Goal: Obtain resource: Obtain resource

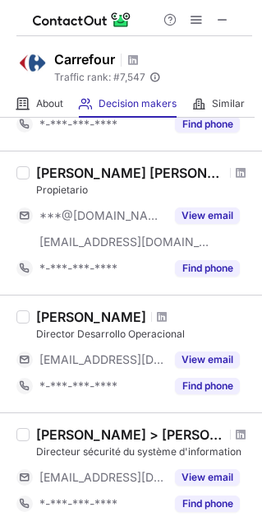
scroll to position [987, 0]
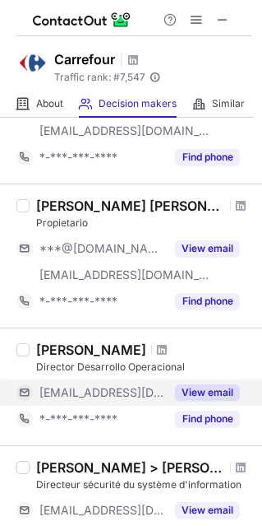
click at [215, 385] on button "View email" at bounding box center [207, 392] width 65 height 16
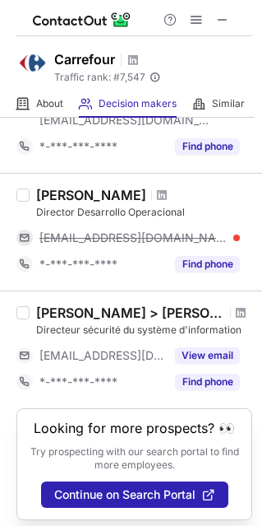
scroll to position [1146, 0]
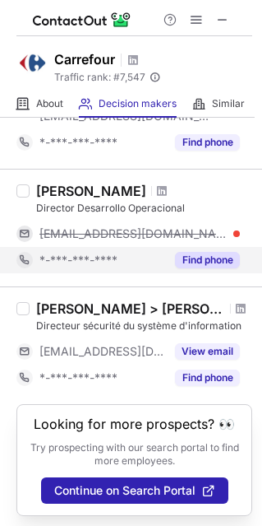
click at [229, 252] on button "Find phone" at bounding box center [207, 260] width 65 height 16
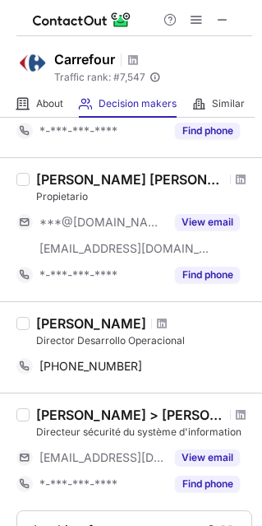
scroll to position [1011, 0]
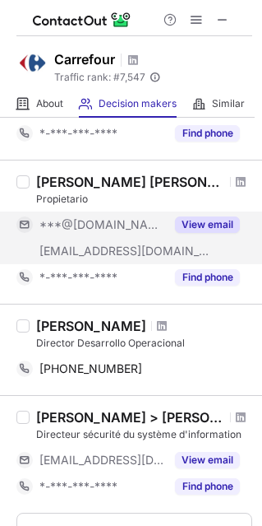
click at [222, 222] on button "View email" at bounding box center [207, 224] width 65 height 16
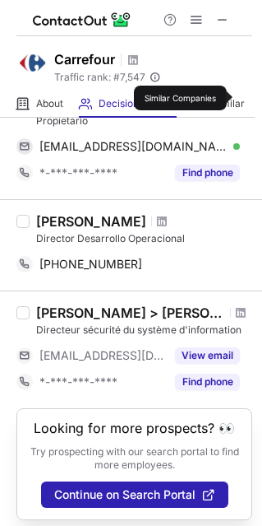
scroll to position [1094, 0]
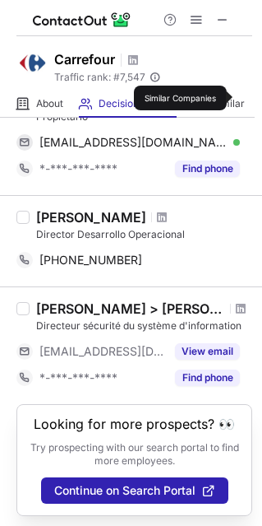
click at [217, 422] on header "Looking for more prospects? 👀" at bounding box center [135, 423] width 202 height 15
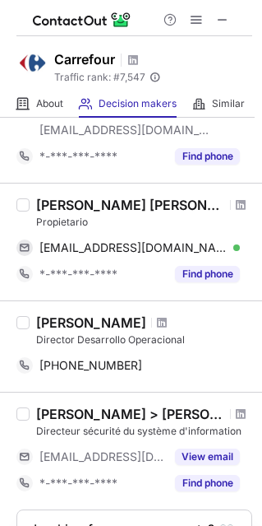
scroll to position [973, 0]
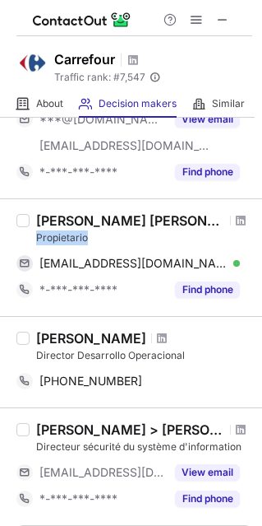
drag, startPoint x: 92, startPoint y: 232, endPoint x: 33, endPoint y: 240, distance: 59.8
click at [33, 240] on div "[PERSON_NAME] [PERSON_NAME] Propietario [EMAIL_ADDRESS][DOMAIN_NAME] Verified S…" at bounding box center [141, 257] width 223 height 91
copy div "Propietario"
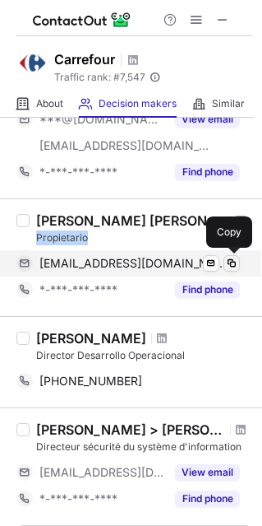
click at [233, 257] on span at bounding box center [231, 263] width 13 height 13
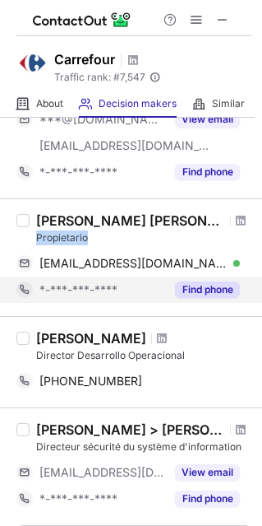
click at [204, 290] on button "Find phone" at bounding box center [207, 289] width 65 height 16
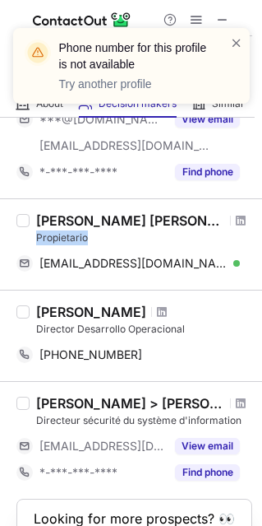
click at [137, 235] on div "Propietario" at bounding box center [144, 237] width 216 height 15
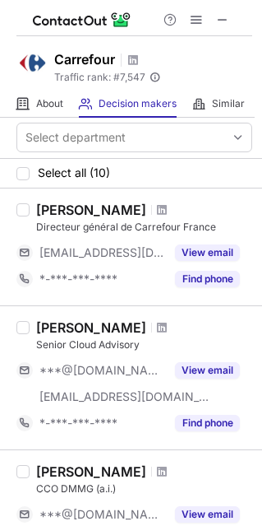
scroll to position [0, 0]
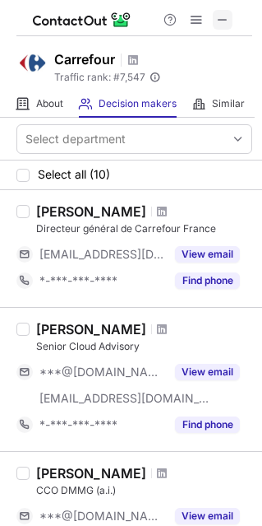
click at [231, 23] on button at bounding box center [223, 20] width 20 height 20
